Goal: Information Seeking & Learning: Learn about a topic

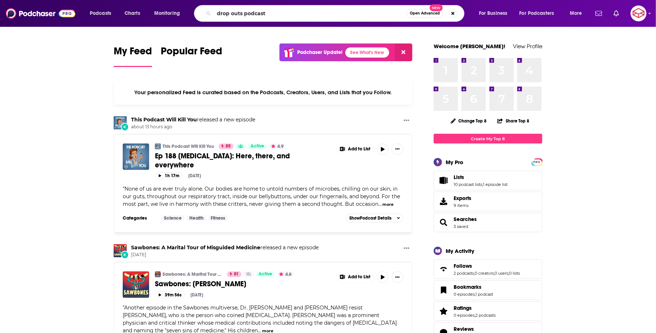
type input "drop outs podcast"
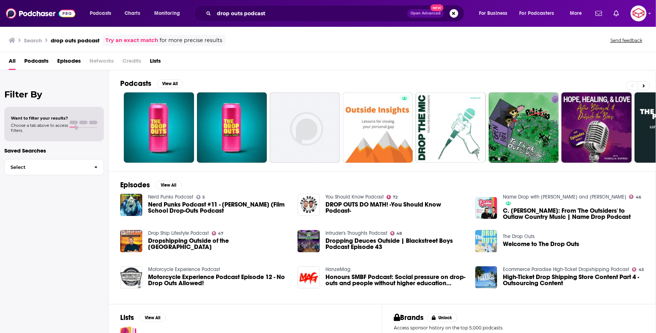
click at [496, 246] on img "Welcome to The Drop Outs" at bounding box center [487, 241] width 22 height 22
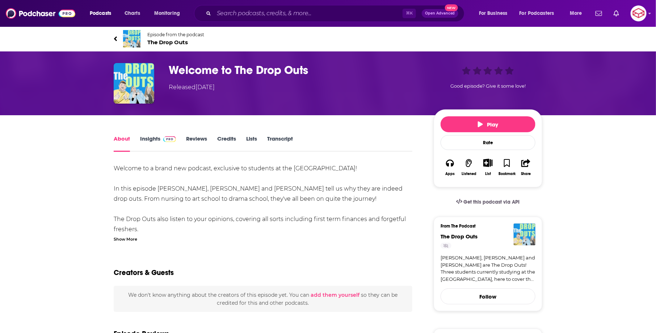
click at [271, 70] on h1 "Welcome to The Drop Outs" at bounding box center [296, 70] width 254 height 14
click at [172, 43] on span "The Drop Outs" at bounding box center [175, 42] width 57 height 7
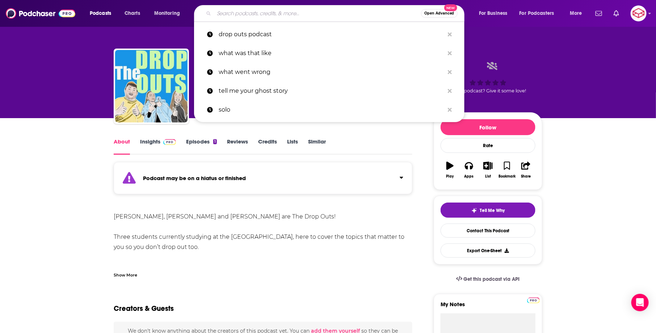
click at [285, 14] on input "Search podcasts, credits, & more..." at bounding box center [317, 14] width 207 height 12
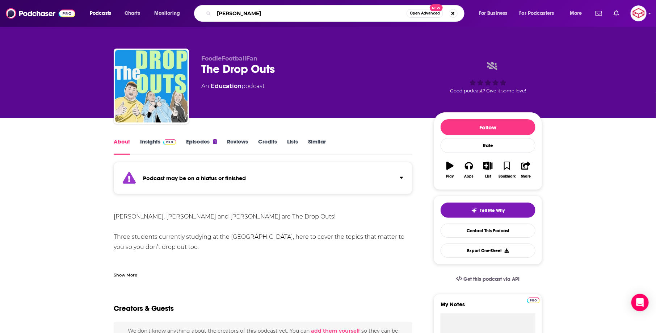
type input "[PERSON_NAME]"
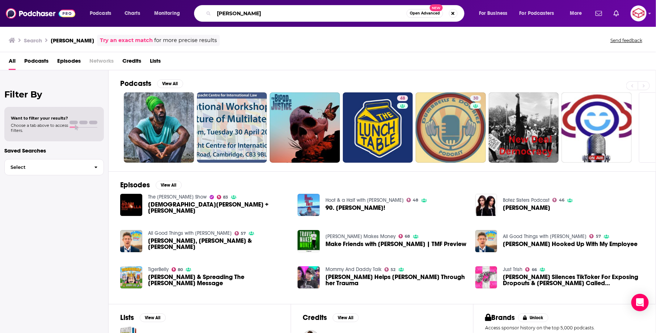
drag, startPoint x: 257, startPoint y: 14, endPoint x: 205, endPoint y: 10, distance: 51.9
click at [205, 10] on div "zach justice Open Advanced New" at bounding box center [329, 13] width 271 height 17
type input "dropouts"
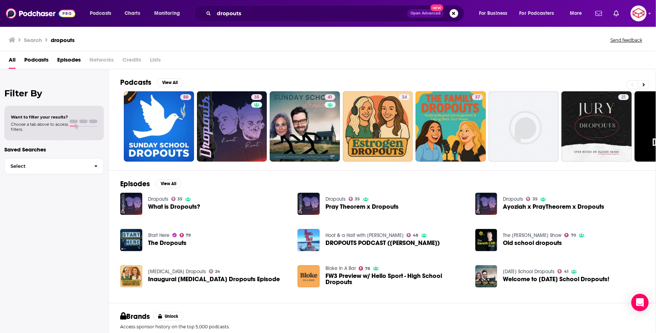
scroll to position [51, 0]
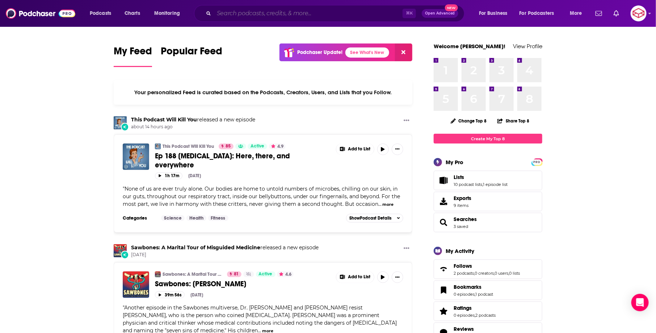
click at [317, 12] on input "Search podcasts, credits, & more..." at bounding box center [308, 14] width 189 height 12
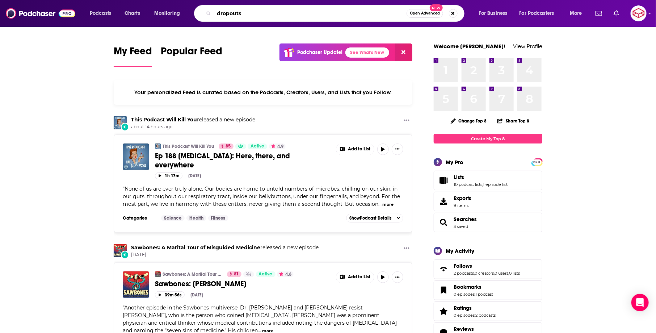
type input "dropouts"
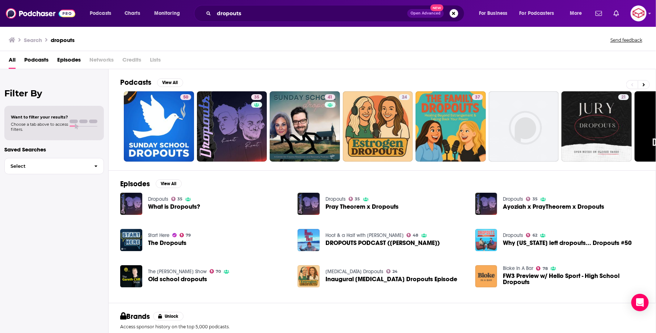
click at [496, 238] on img "Why Indiana left dropouts... Dropouts #50" at bounding box center [487, 240] width 22 height 22
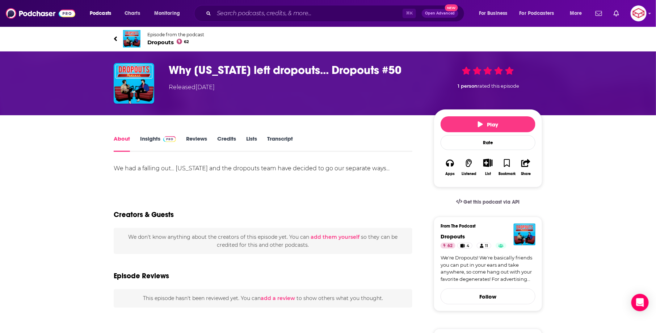
click at [164, 41] on span "Dropouts 62" at bounding box center [175, 42] width 57 height 7
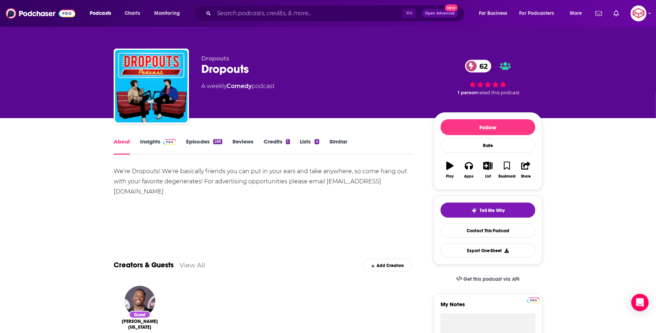
click at [165, 143] on img at bounding box center [169, 142] width 13 height 6
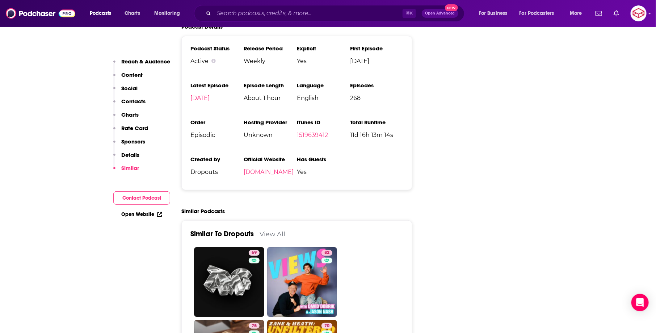
scroll to position [1393, 0]
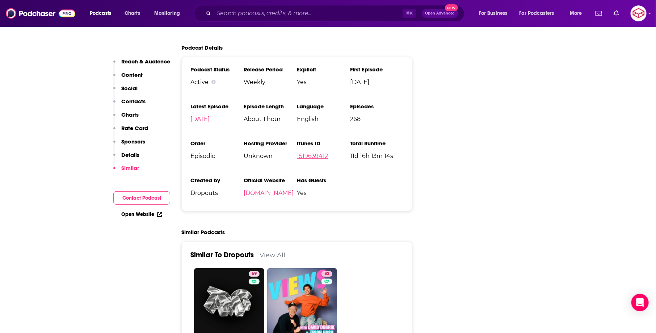
click at [315, 152] on link "1519639412" at bounding box center [312, 155] width 31 height 7
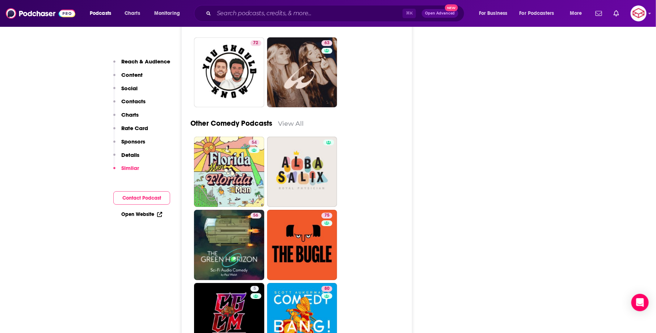
scroll to position [2457, 0]
